Goal: Book appointment/travel/reservation

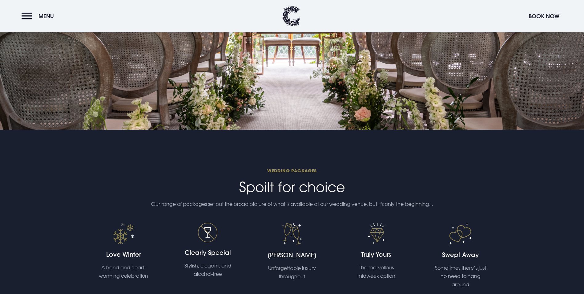
scroll to position [1231, 0]
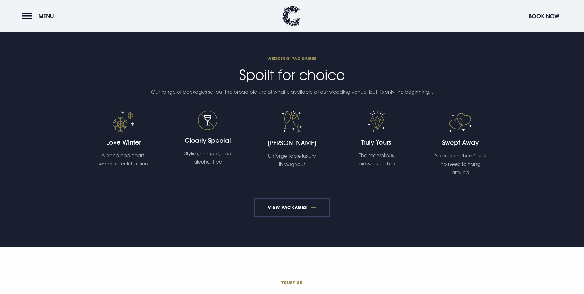
click at [287, 198] on link "View Packages" at bounding box center [292, 207] width 76 height 18
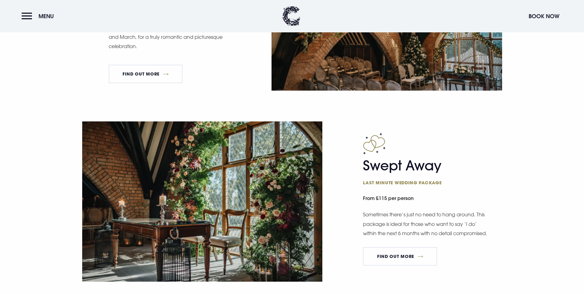
scroll to position [923, 0]
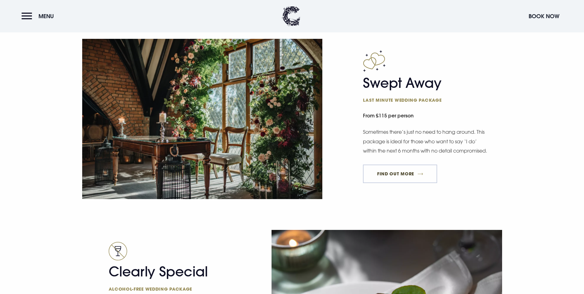
click at [406, 183] on link "FIND OUT MORE" at bounding box center [400, 173] width 74 height 18
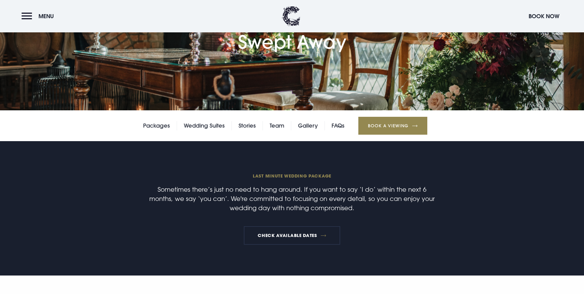
scroll to position [185, 0]
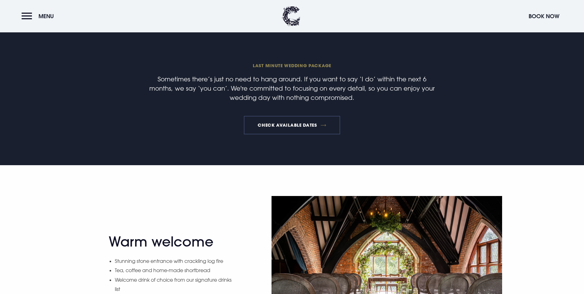
click at [298, 134] on link "Check available dates" at bounding box center [292, 125] width 96 height 18
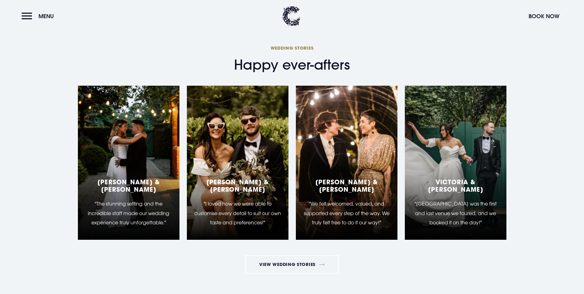
scroll to position [985, 0]
